Goal: Task Accomplishment & Management: Manage account settings

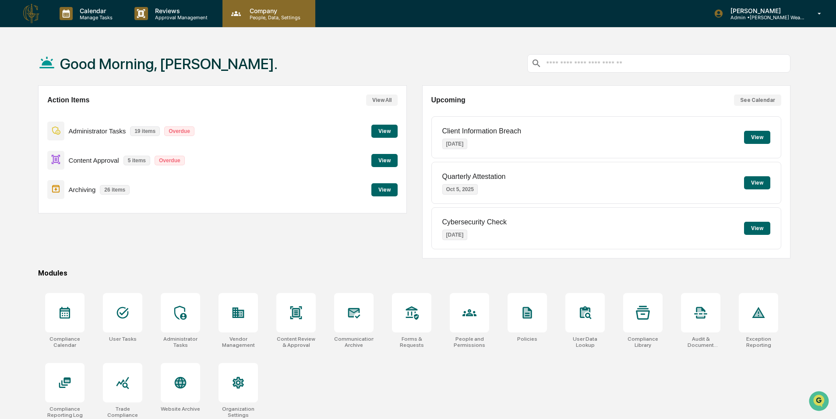
click at [272, 9] on p "Company" at bounding box center [273, 10] width 62 height 7
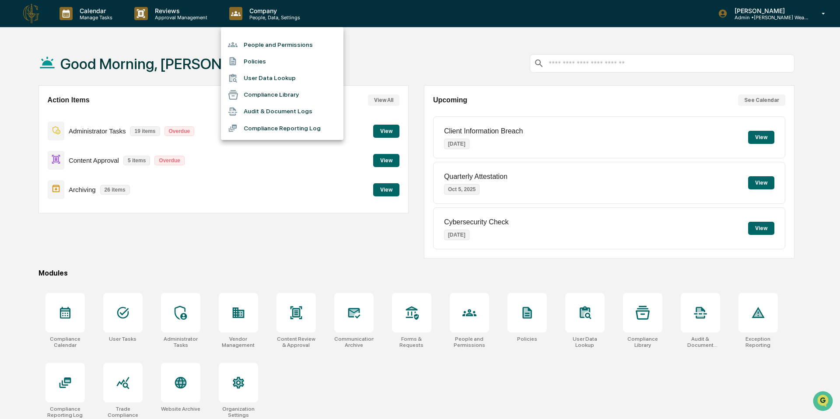
click at [275, 42] on li "People and Permissions" at bounding box center [282, 44] width 123 height 17
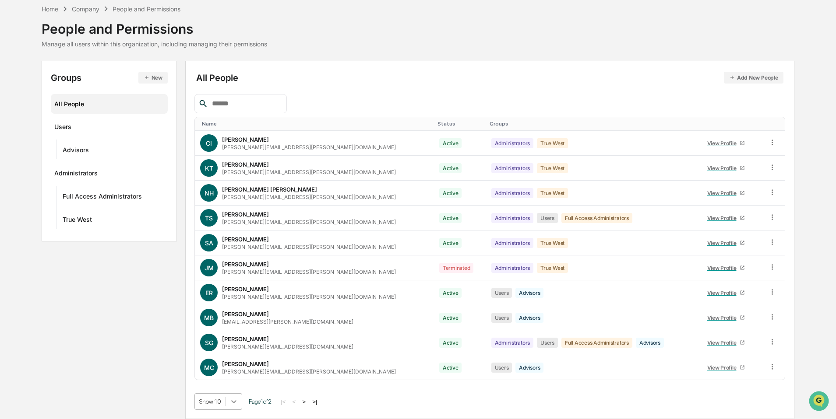
scroll to position [108, 0]
click at [235, 396] on body "Calendar Manage Tasks Reviews Approval Management Company People, Data, Setting…" at bounding box center [418, 190] width 836 height 457
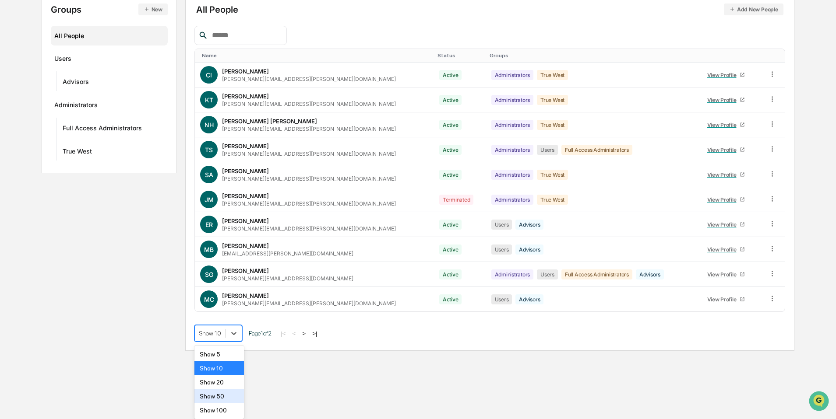
click at [228, 399] on div "Show 50" at bounding box center [218, 397] width 49 height 14
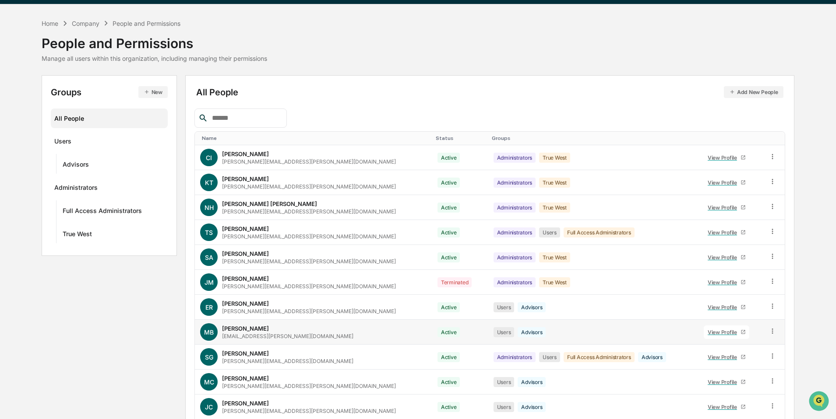
scroll to position [0, 0]
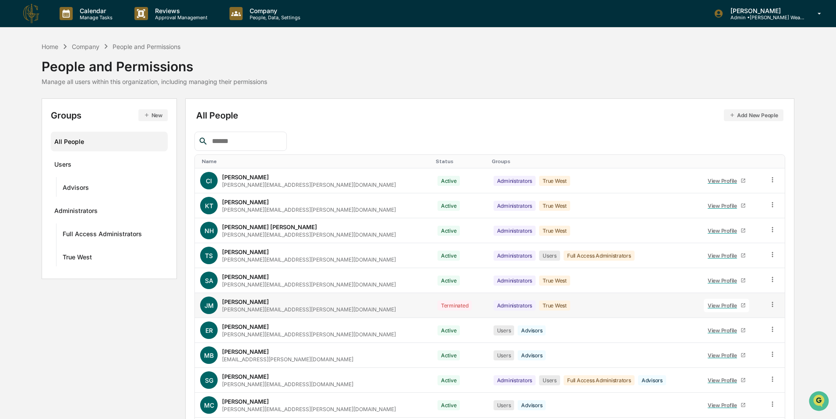
click at [773, 303] on td at bounding box center [773, 305] width 21 height 25
click at [769, 304] on icon at bounding box center [772, 305] width 8 height 8
click at [801, 272] on div "Home Company People and Permissions People and Permissions Manage all users wit…" at bounding box center [418, 362] width 836 height 640
click at [91, 190] on div "Advisors ···" at bounding box center [113, 187] width 101 height 14
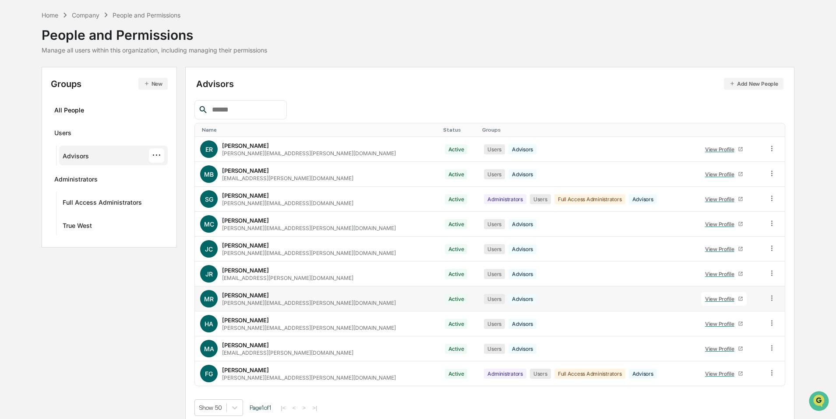
scroll to position [28, 0]
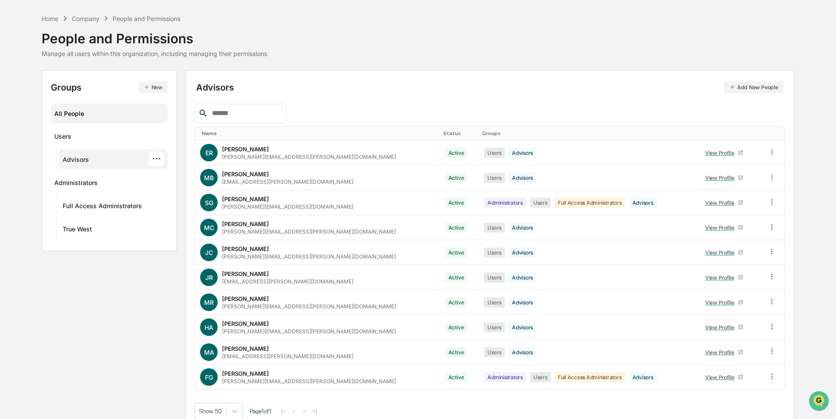
click at [124, 108] on div "All People" at bounding box center [108, 113] width 109 height 14
